Goal: Information Seeking & Learning: Learn about a topic

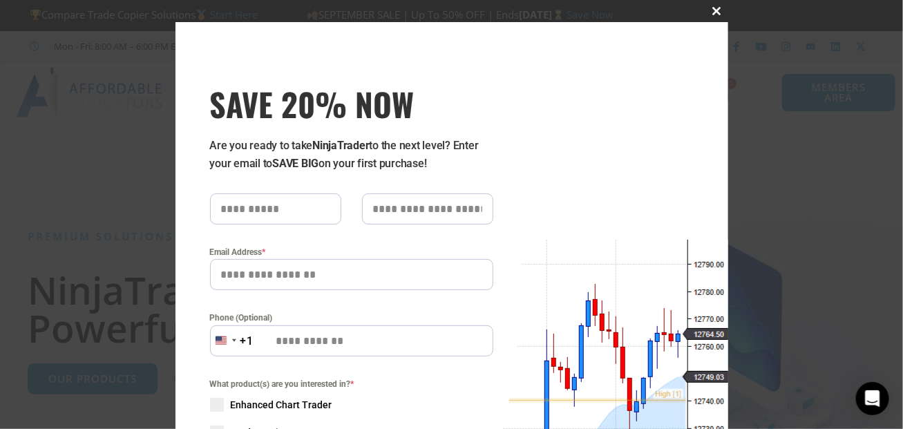
click at [712, 11] on span "SAVE 20% NOW popup" at bounding box center [717, 11] width 22 height 8
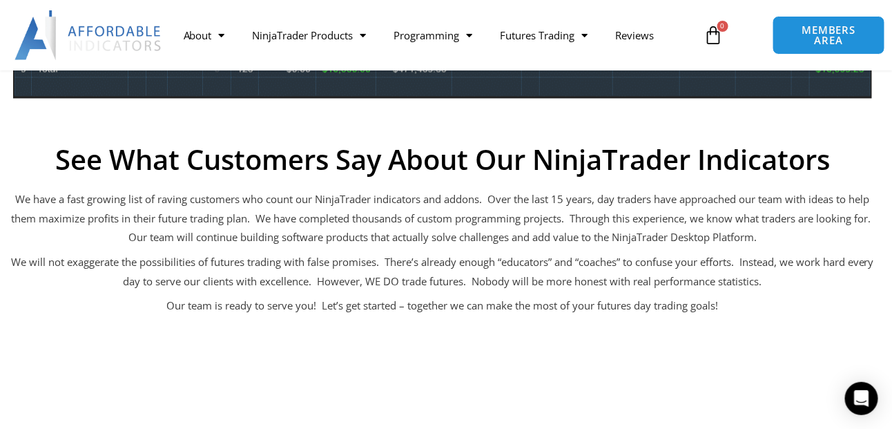
scroll to position [1012, 0]
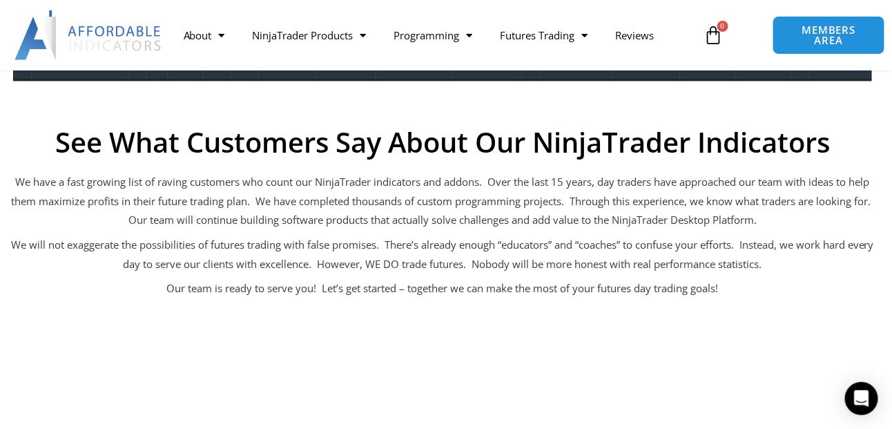
click at [427, 195] on p "We have a fast growing list of raving customers who count our NinjaTrader indic…" at bounding box center [443, 202] width 872 height 58
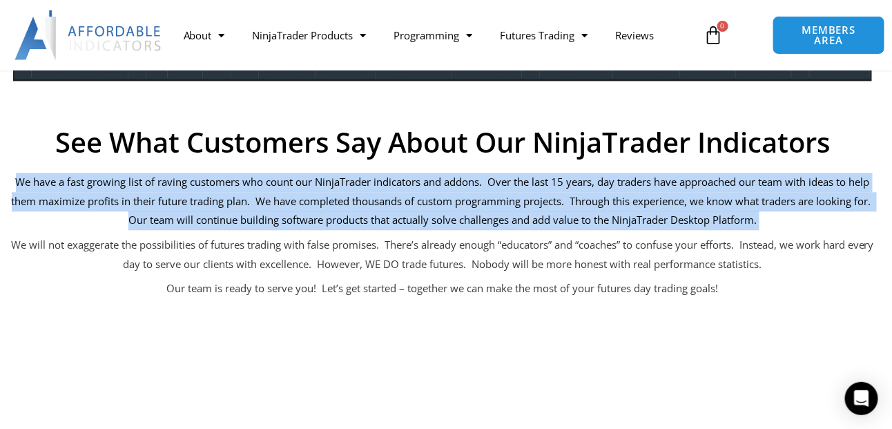
click at [427, 195] on p "We have a fast growing list of raving customers who count our NinjaTrader indic…" at bounding box center [443, 202] width 872 height 58
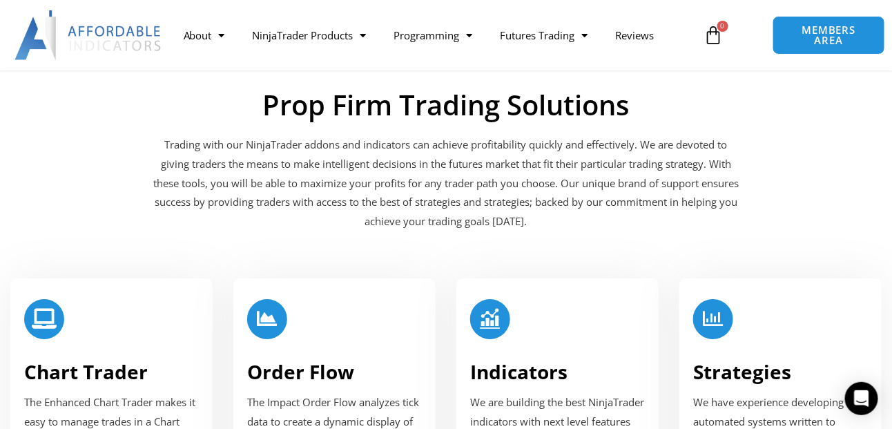
scroll to position [1554, 0]
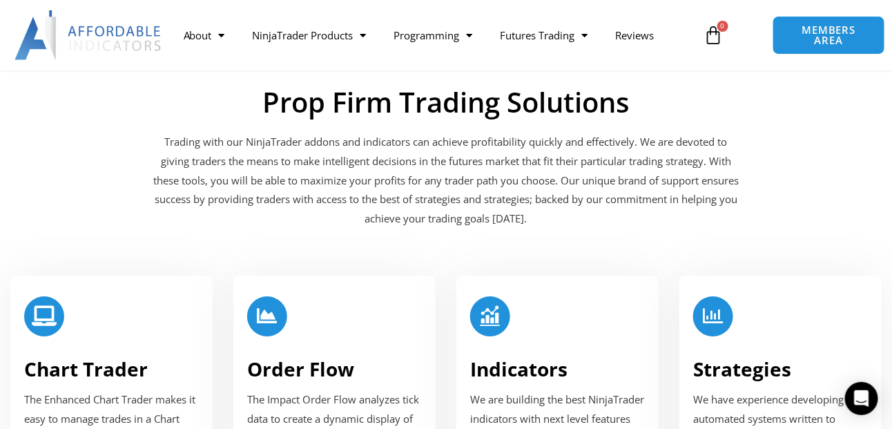
click at [427, 195] on p "Trading with our NinjaTrader addons and indicators can achieve profitability qu…" at bounding box center [446, 181] width 587 height 96
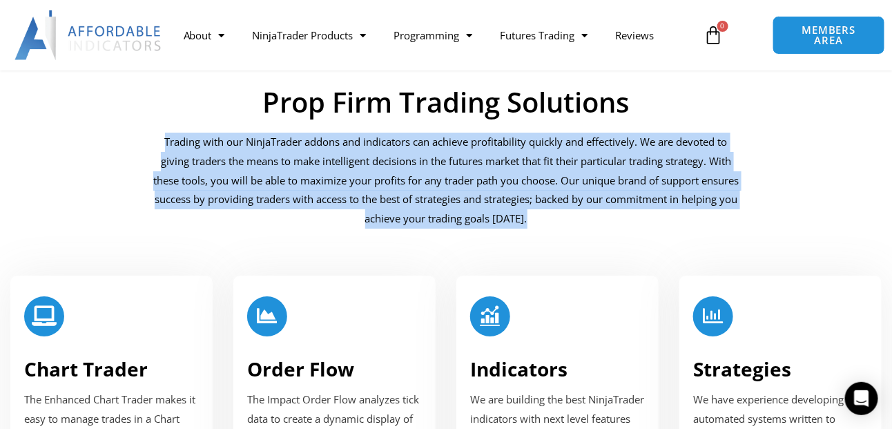
click at [427, 195] on p "Trading with our NinjaTrader addons and indicators can achieve profitability qu…" at bounding box center [446, 181] width 587 height 96
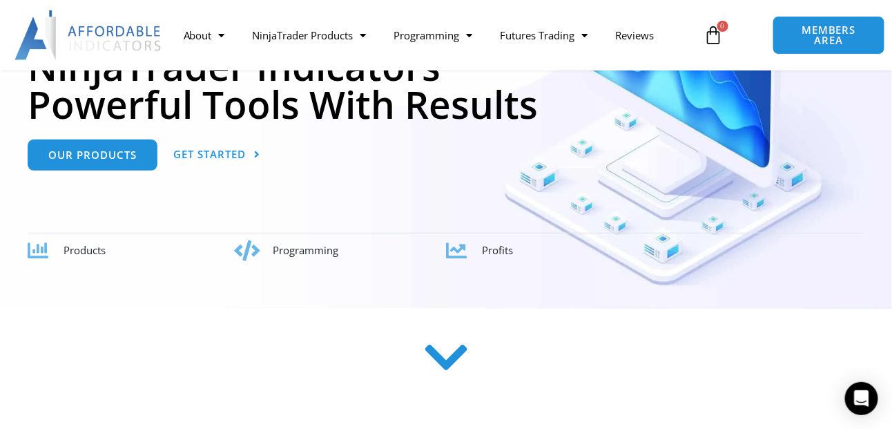
scroll to position [0, 0]
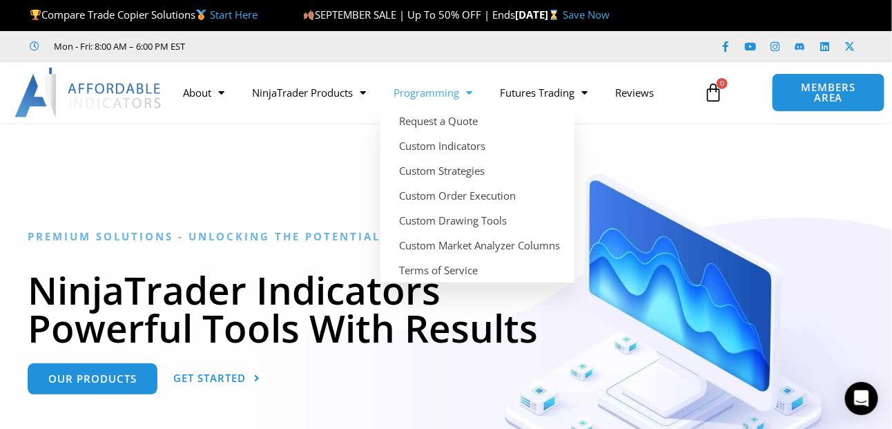
click at [472, 96] on span "Menu" at bounding box center [466, 93] width 13 height 24
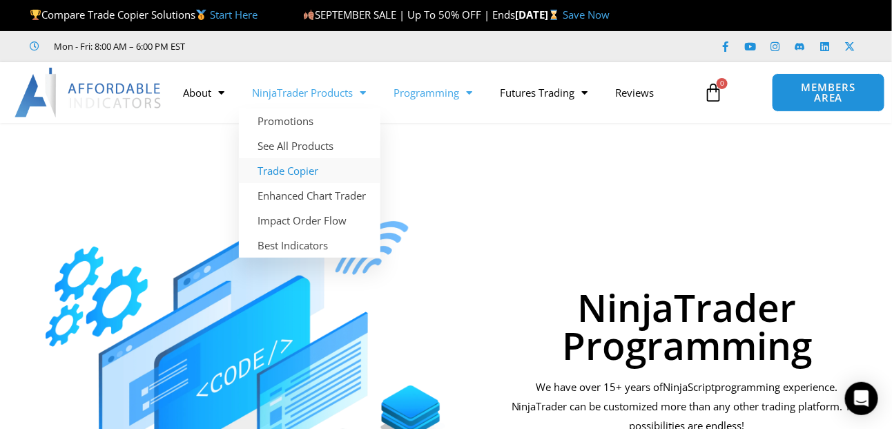
click at [311, 171] on link "Trade Copier" at bounding box center [310, 170] width 142 height 25
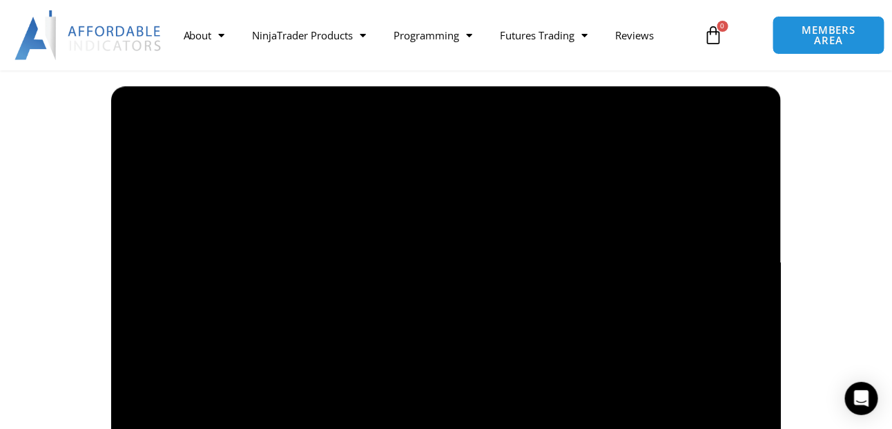
scroll to position [1012, 0]
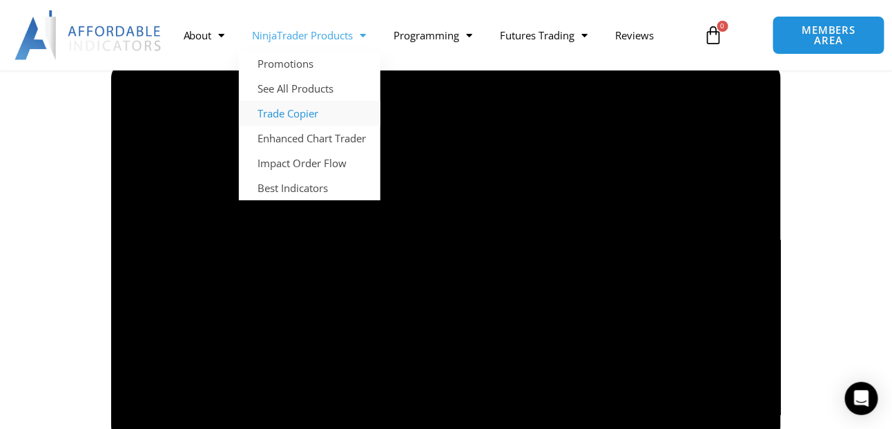
click at [346, 38] on link "NinjaTrader Products" at bounding box center [310, 35] width 142 height 32
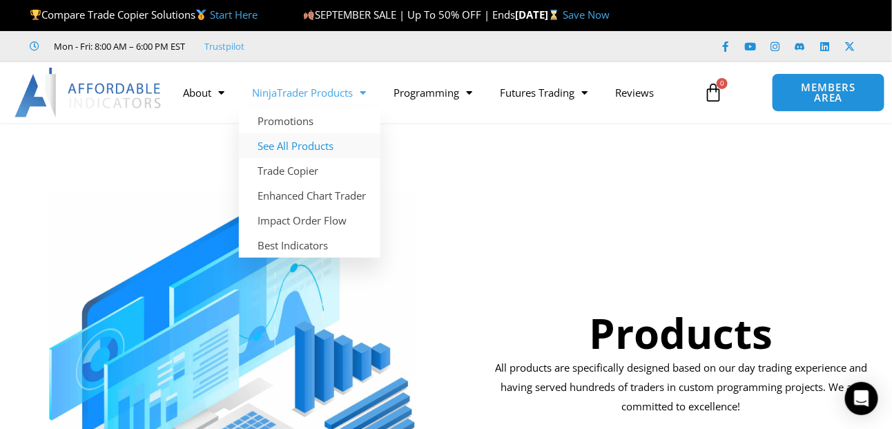
click at [311, 146] on link "See All Products" at bounding box center [310, 145] width 142 height 25
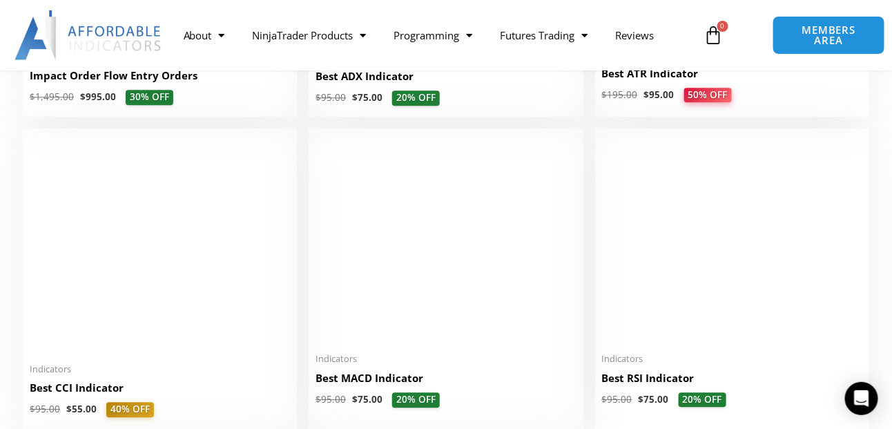
scroll to position [3660, 0]
